Goal: Transaction & Acquisition: Purchase product/service

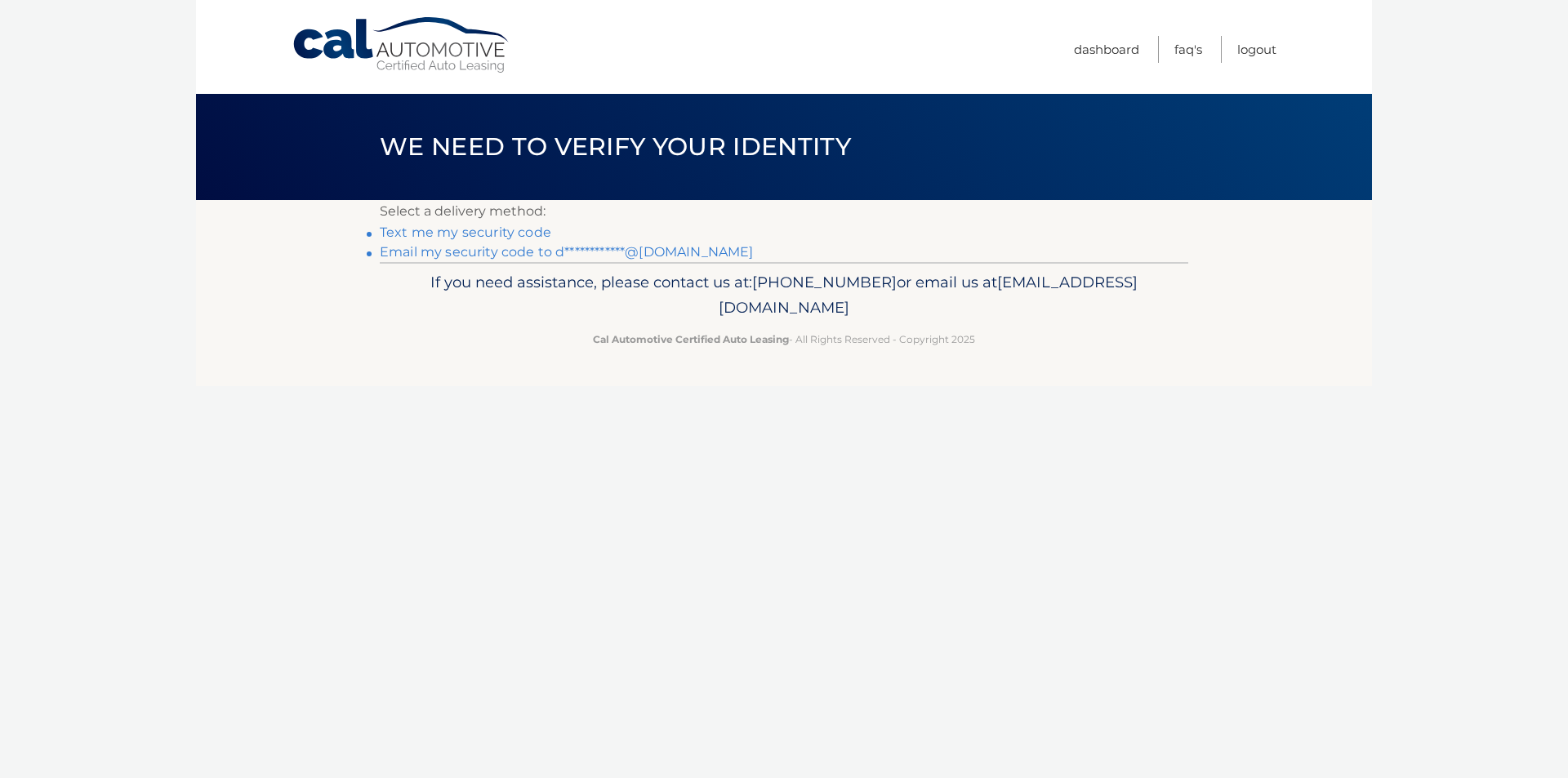
click at [487, 228] on link "Text me my security code" at bounding box center [465, 233] width 171 height 16
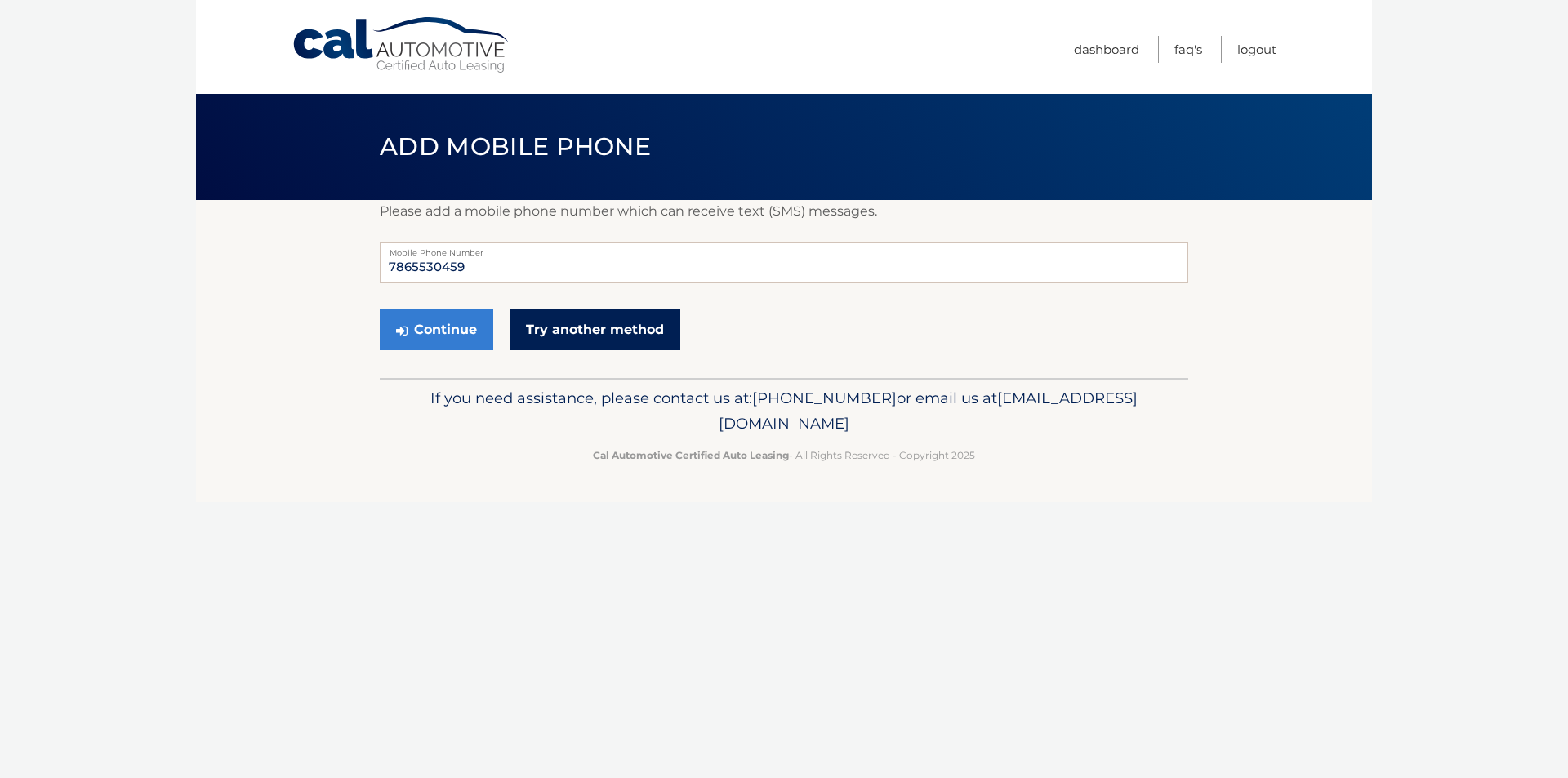
click at [586, 324] on link "Try another method" at bounding box center [594, 329] width 171 height 40
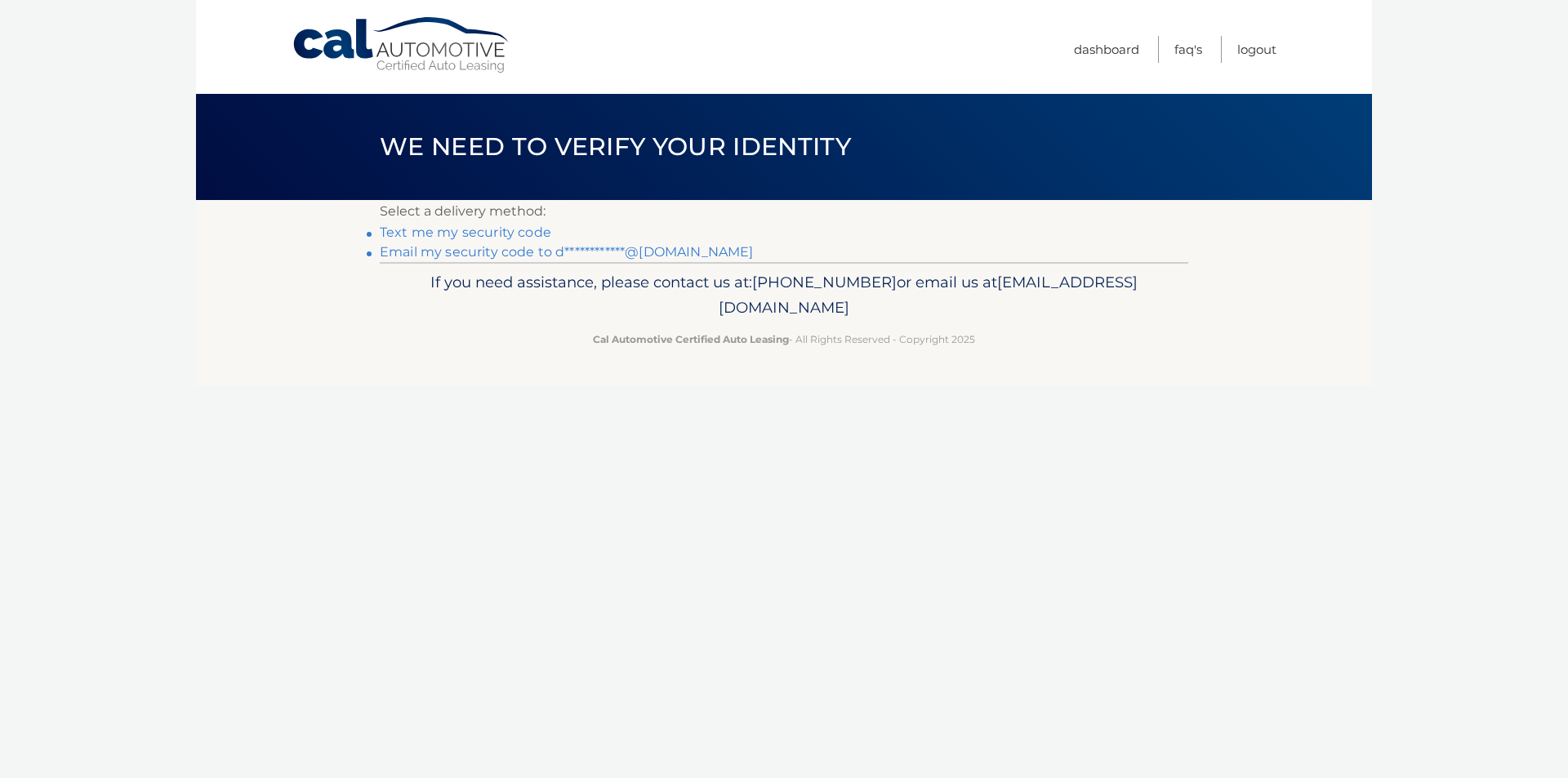
click at [551, 253] on link "**********" at bounding box center [566, 252] width 373 height 16
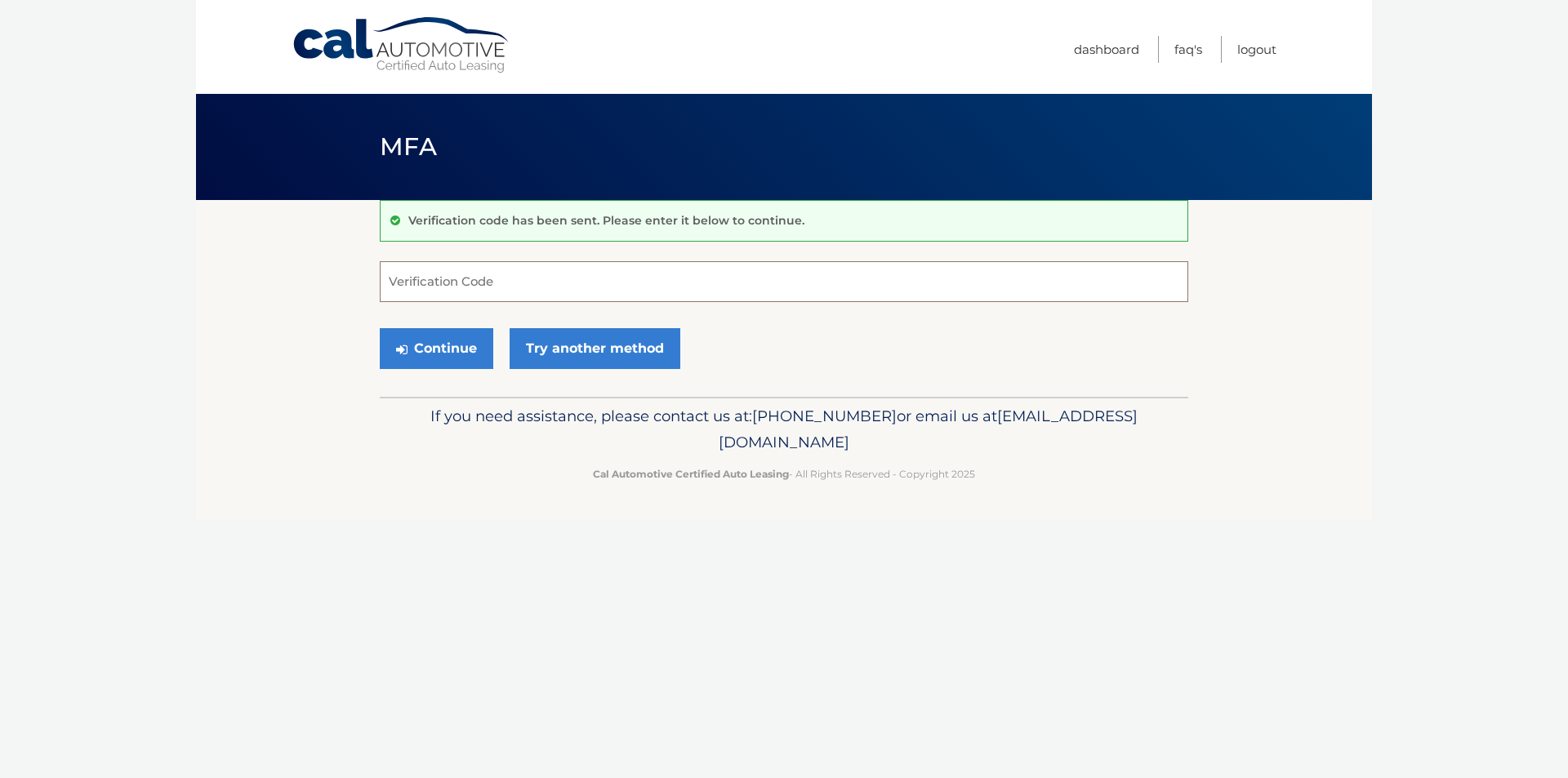
click at [512, 274] on input "Verification Code" at bounding box center [784, 281] width 808 height 40
type input "307589"
click at [467, 343] on button "Continue" at bounding box center [437, 348] width 114 height 40
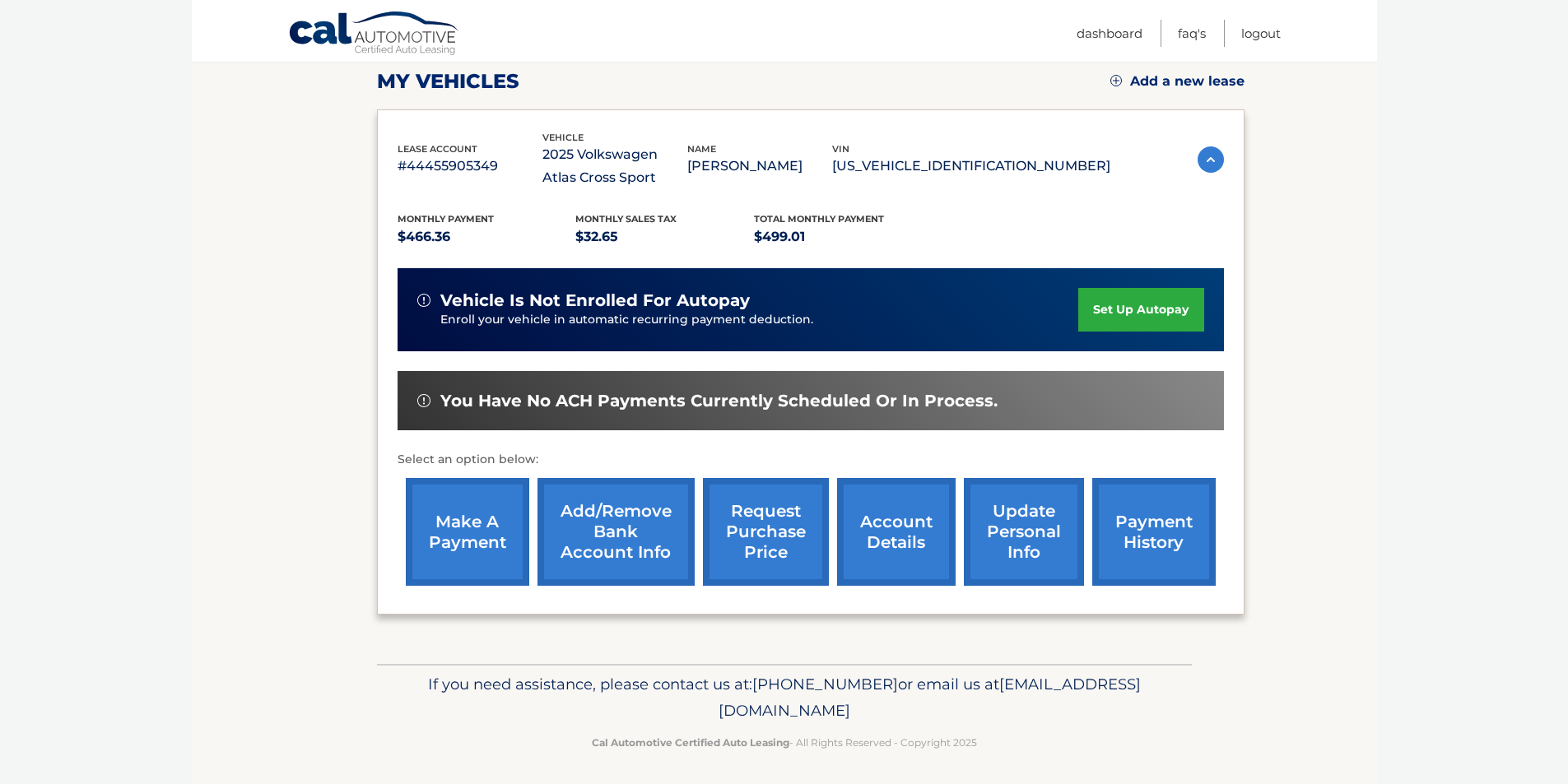
scroll to position [236, 0]
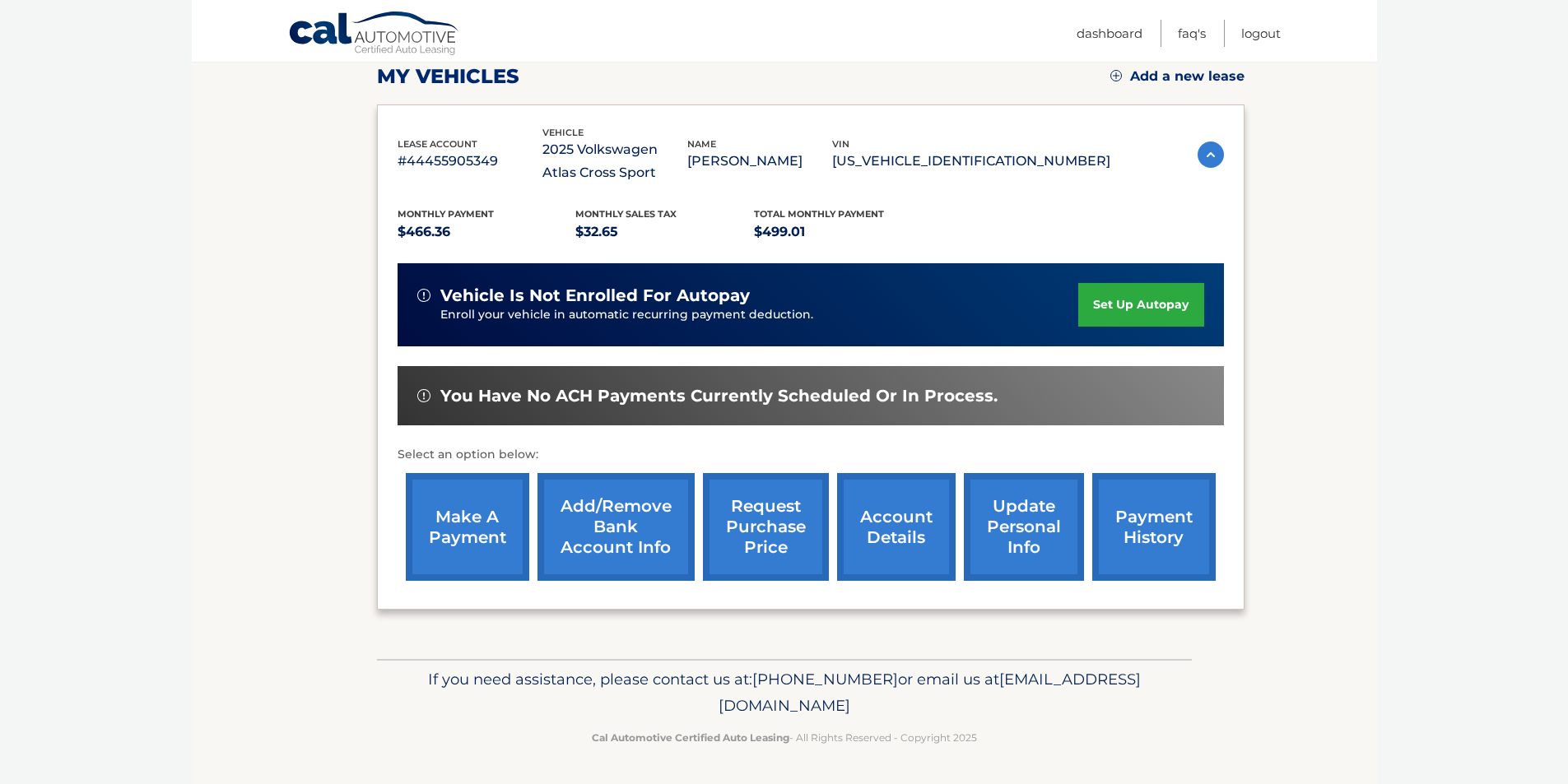
click at [469, 522] on link "make a payment" at bounding box center [467, 527] width 123 height 108
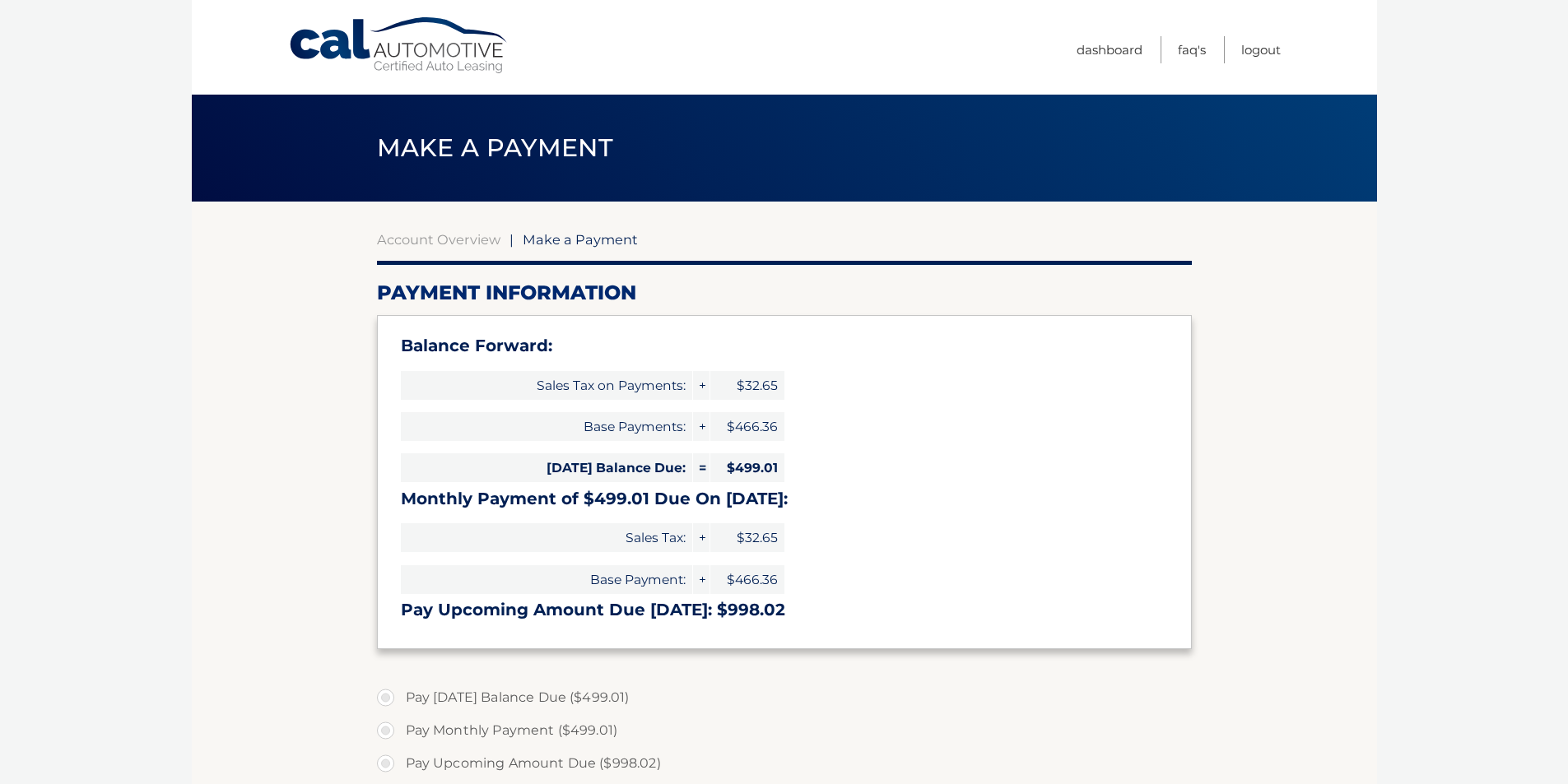
select select "MGViMTgzMjctMjNlYi00YjNmLWFjODUtZjFjODE1NzYzZWRh"
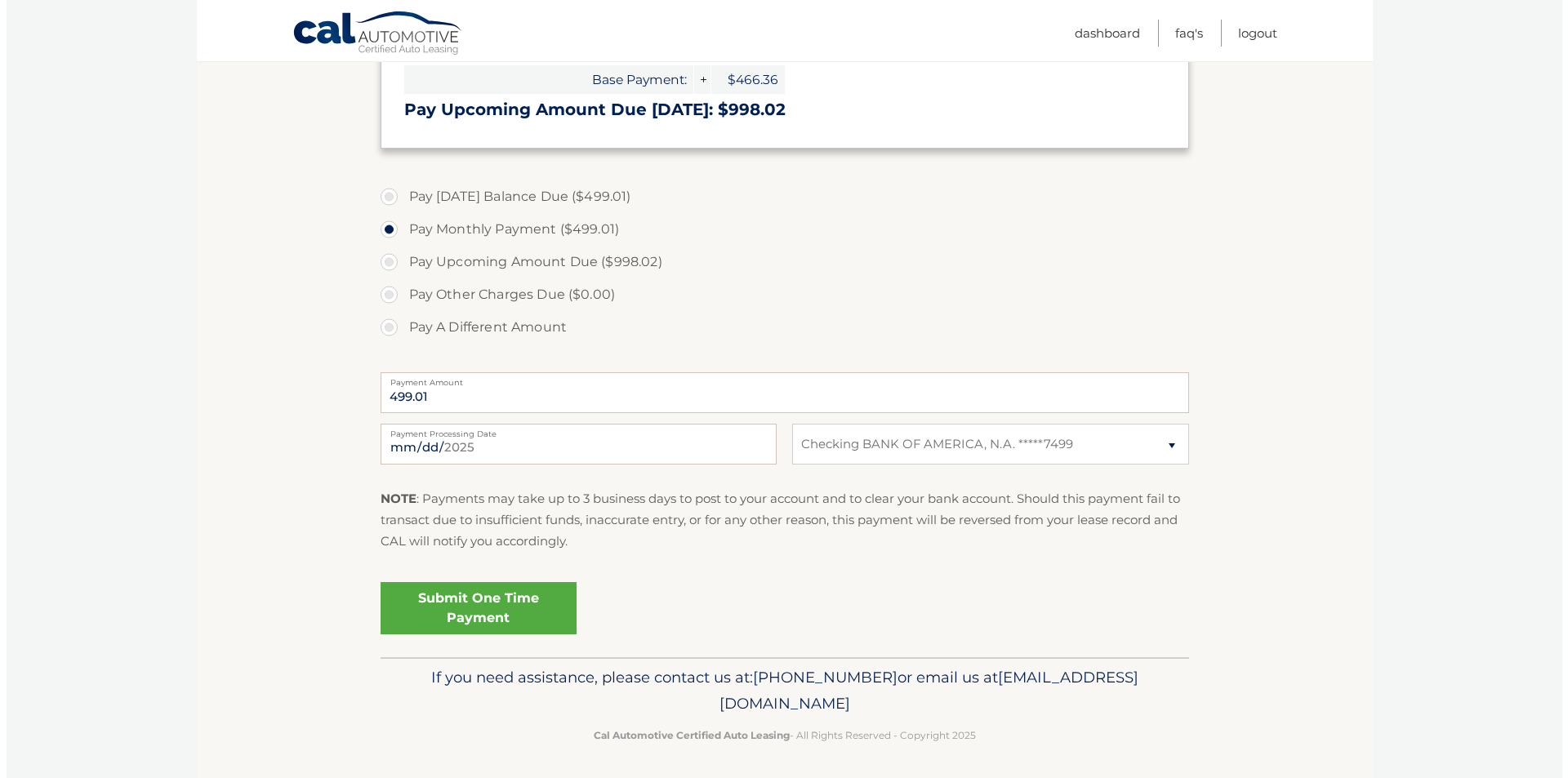
scroll to position [499, 0]
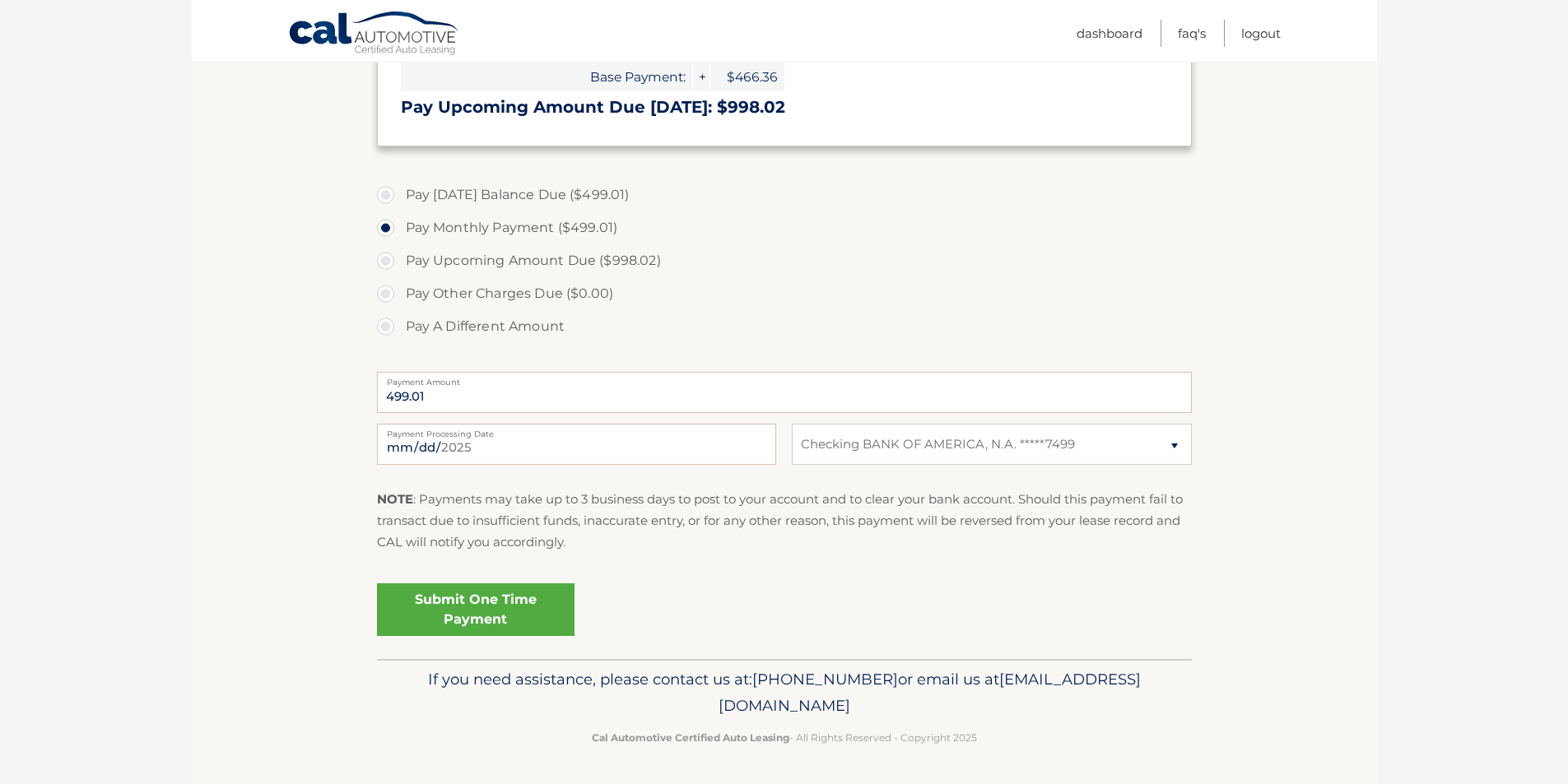
click at [526, 607] on link "Submit One Time Payment" at bounding box center [475, 609] width 197 height 53
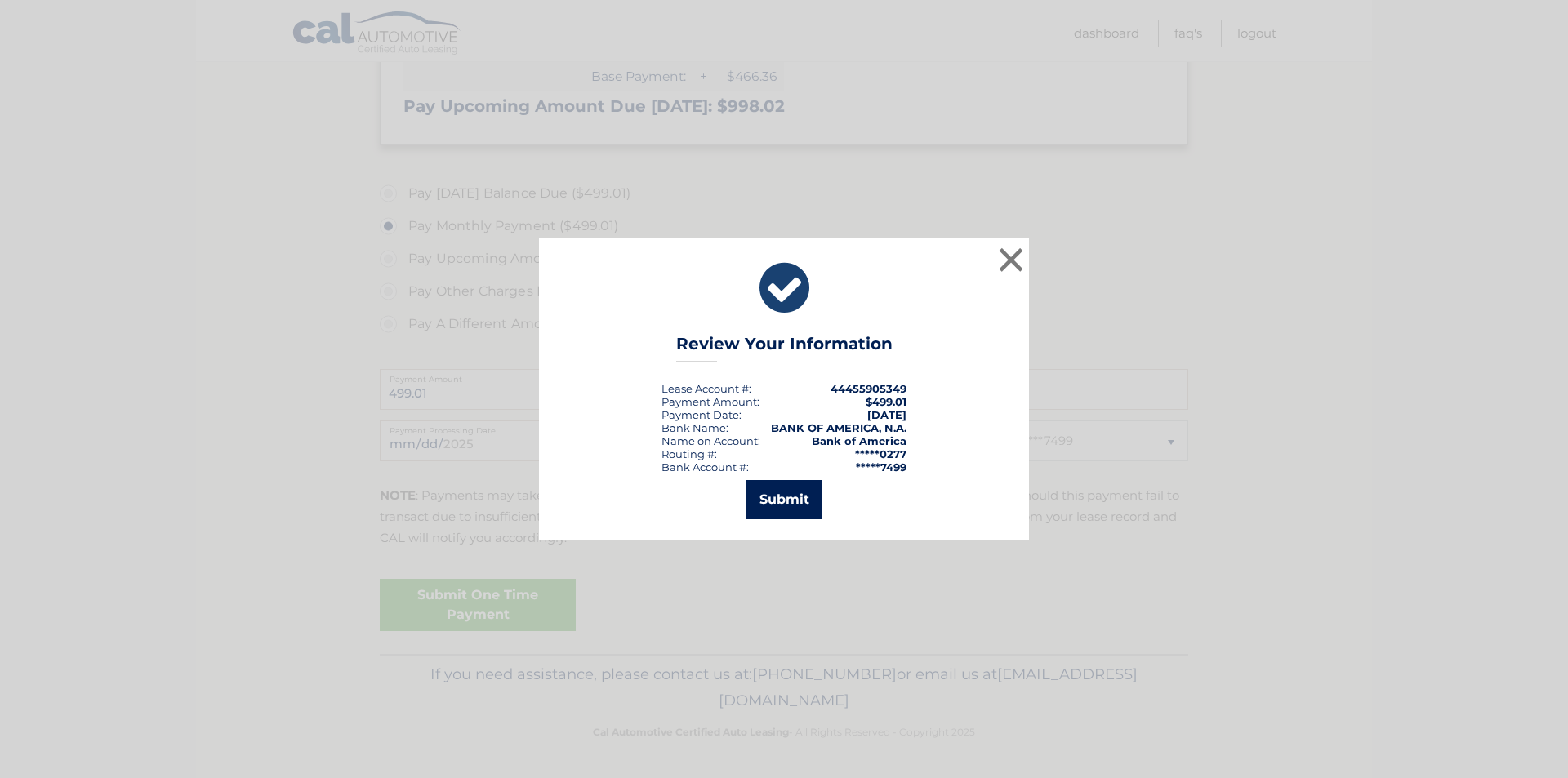
click at [775, 501] on button "Submit" at bounding box center [784, 499] width 76 height 39
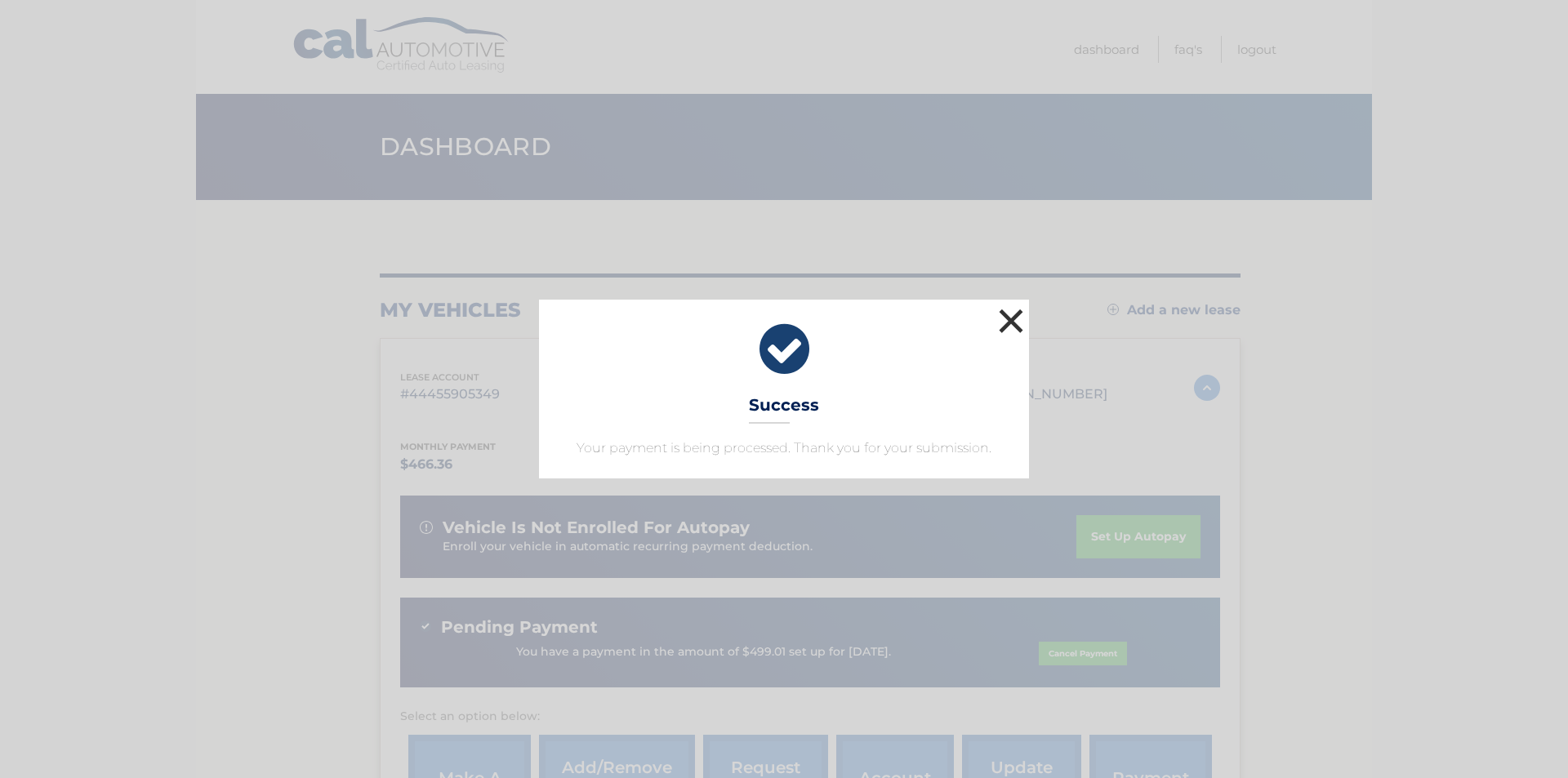
click at [1011, 319] on button "×" at bounding box center [1011, 321] width 33 height 33
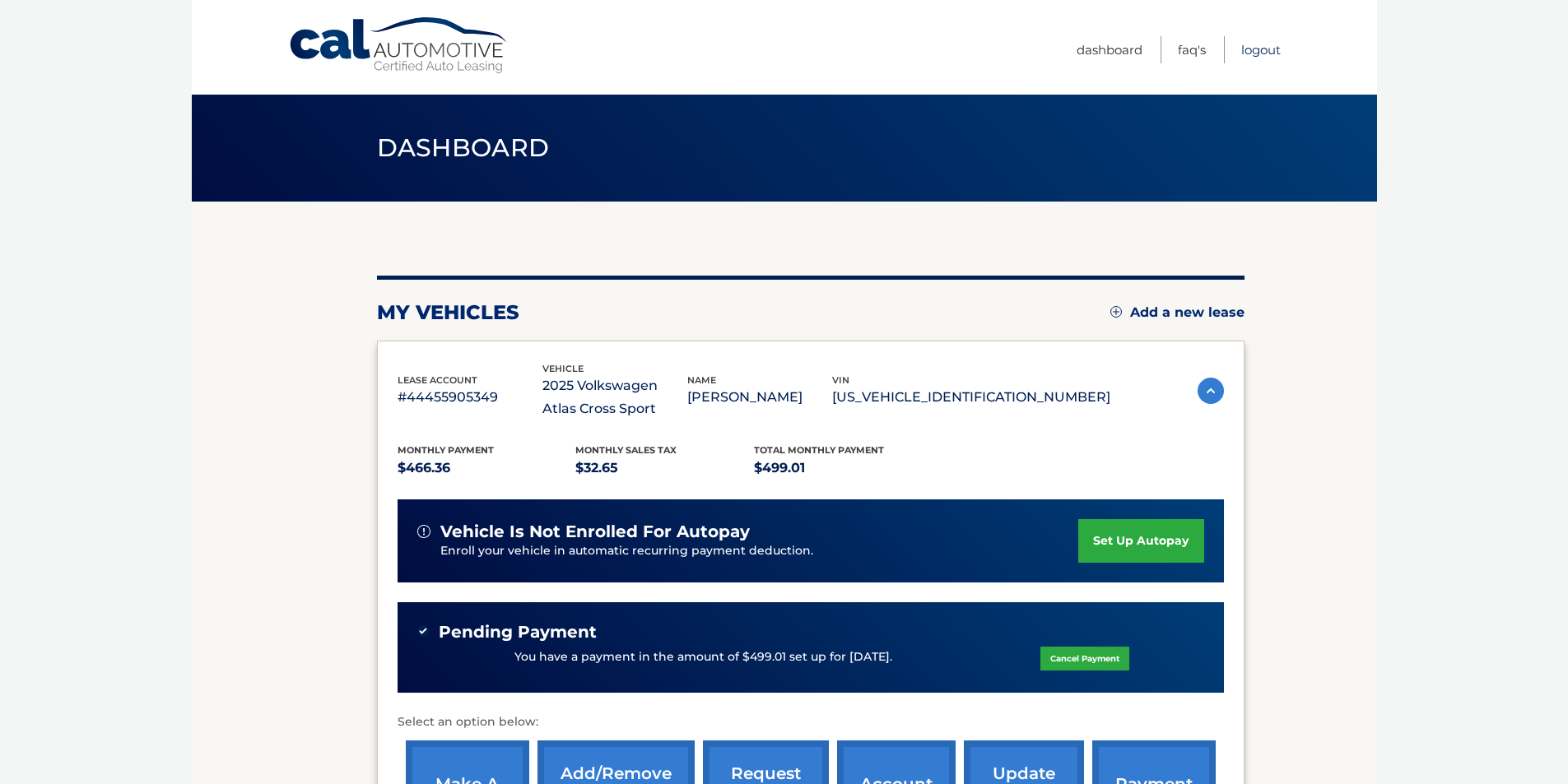
click at [1263, 47] on link "Logout" at bounding box center [1260, 49] width 39 height 27
